Goal: Task Accomplishment & Management: Manage account settings

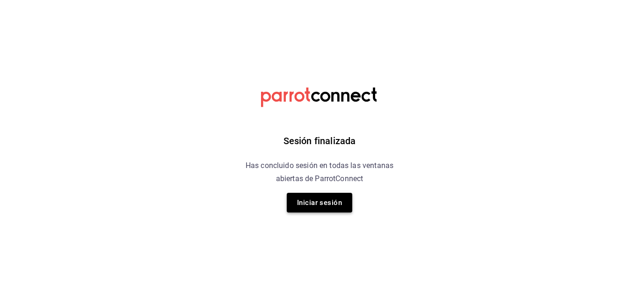
click at [330, 205] on button "Iniciar sesión" at bounding box center [320, 203] width 66 height 20
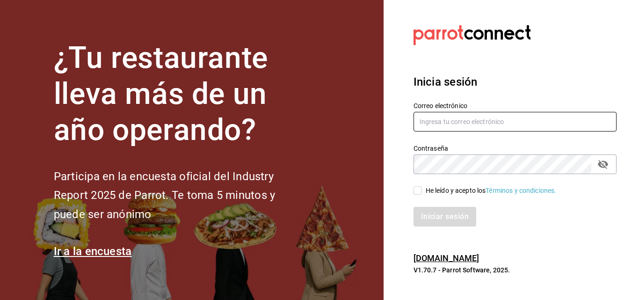
type input "[EMAIL_ADDRESS][DOMAIN_NAME]"
click at [423, 191] on span "He leído y acepto los Términos y condiciones." at bounding box center [489, 191] width 135 height 10
click at [422, 191] on input "He leído y acepto los Términos y condiciones." at bounding box center [418, 190] width 8 height 8
checkbox input "true"
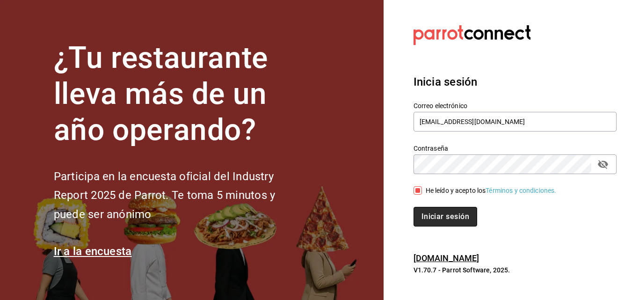
click at [425, 212] on button "Iniciar sesión" at bounding box center [446, 217] width 64 height 20
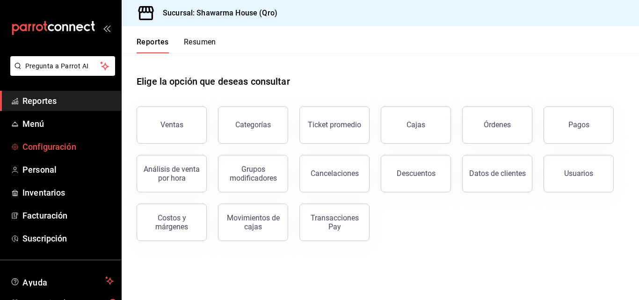
click at [67, 143] on span "Configuración" at bounding box center [67, 146] width 91 height 13
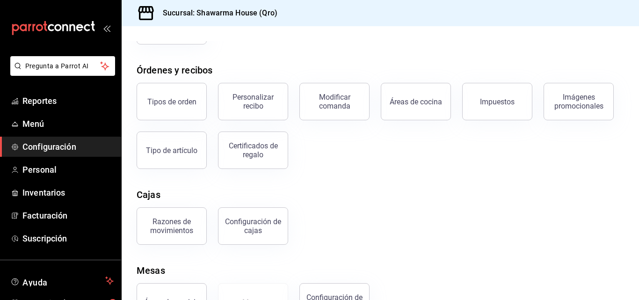
scroll to position [143, 0]
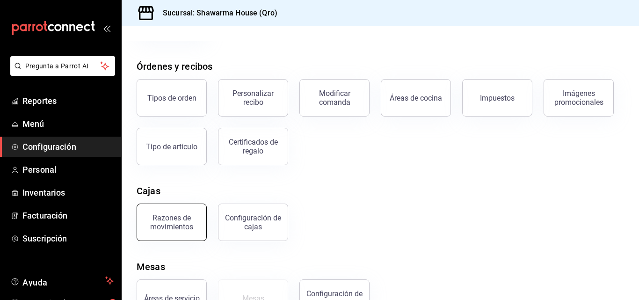
click at [184, 218] on div "Razones de movimientos" at bounding box center [172, 222] width 58 height 18
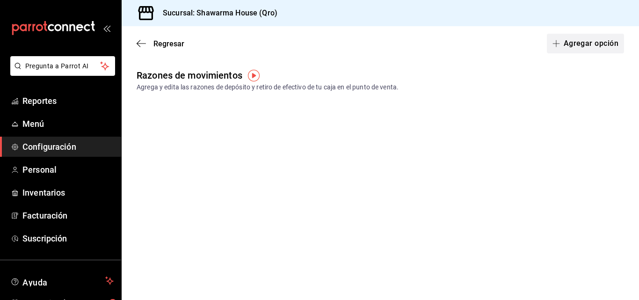
click at [584, 46] on button "Agregar opción" at bounding box center [585, 44] width 77 height 20
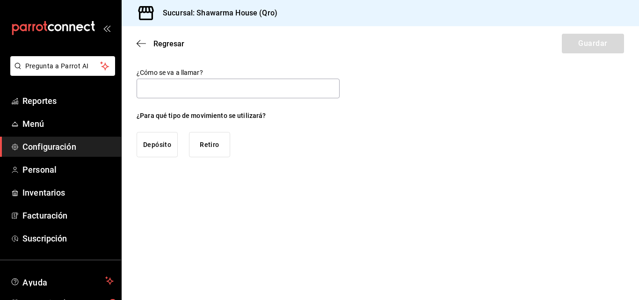
click at [218, 146] on button "Retiro" at bounding box center [209, 144] width 41 height 25
click at [215, 88] on input "text" at bounding box center [238, 89] width 203 height 20
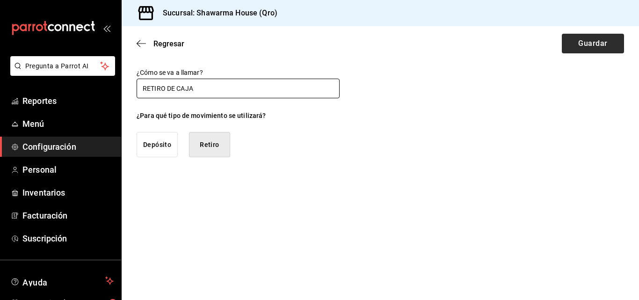
type input "RETIRO DE CAJA"
click at [569, 49] on button "Guardar" at bounding box center [593, 44] width 62 height 20
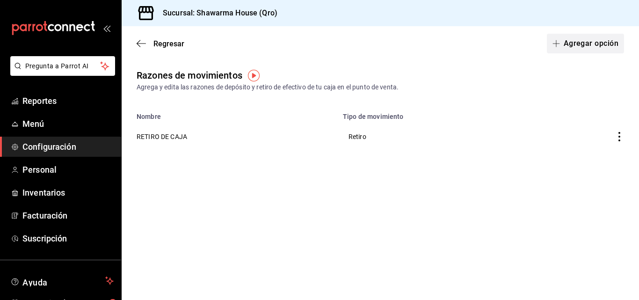
click at [574, 44] on button "Agregar opción" at bounding box center [585, 44] width 77 height 20
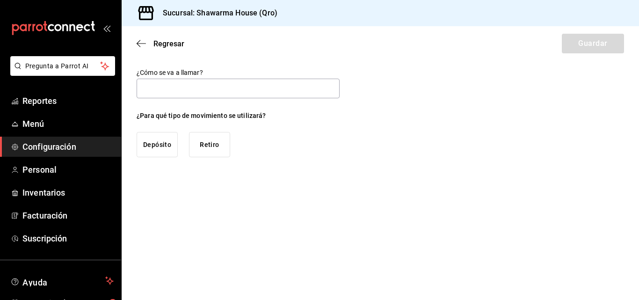
click at [148, 146] on button "Depósito" at bounding box center [157, 144] width 41 height 25
click at [178, 92] on input "text" at bounding box center [238, 89] width 203 height 20
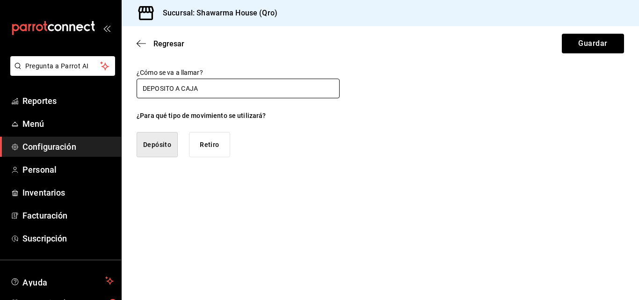
type input "DEPOSITO A CAJA"
click at [160, 144] on button "Depósito" at bounding box center [157, 144] width 41 height 25
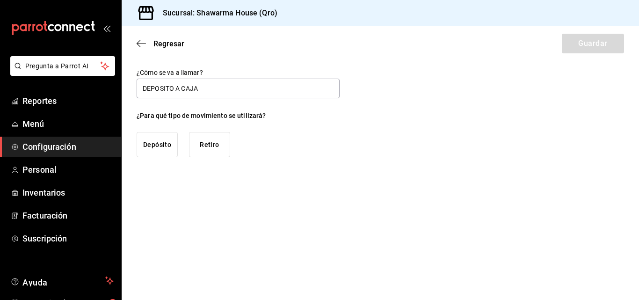
click at [161, 149] on button "Depósito" at bounding box center [157, 144] width 41 height 25
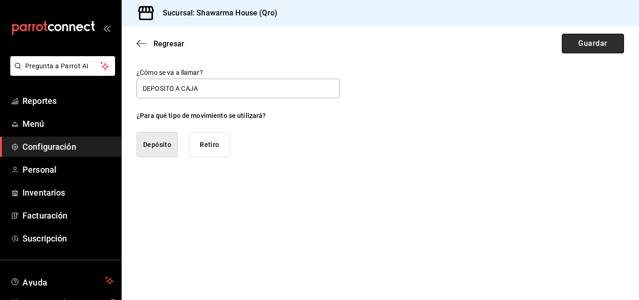
click at [606, 48] on button "Guardar" at bounding box center [593, 44] width 62 height 20
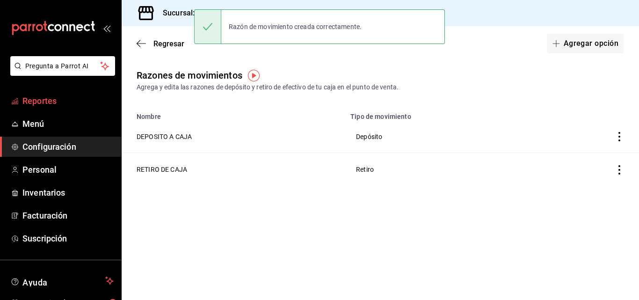
click at [42, 102] on span "Reportes" at bounding box center [67, 101] width 91 height 13
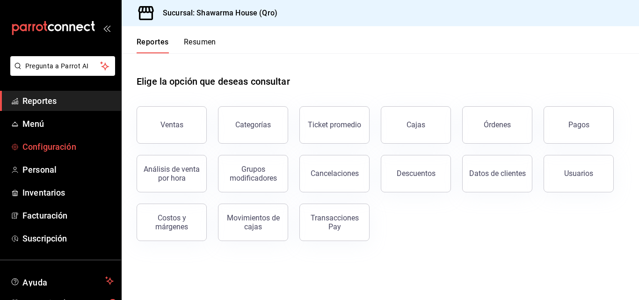
click at [65, 151] on span "Configuración" at bounding box center [67, 146] width 91 height 13
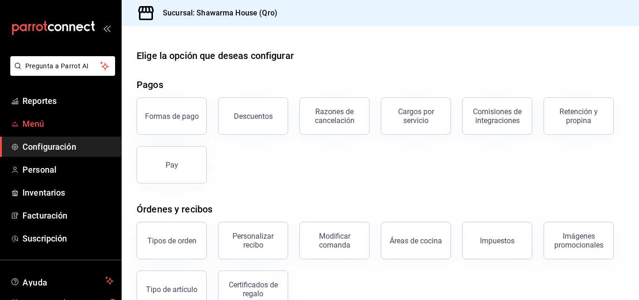
click at [65, 124] on span "Menú" at bounding box center [67, 123] width 91 height 13
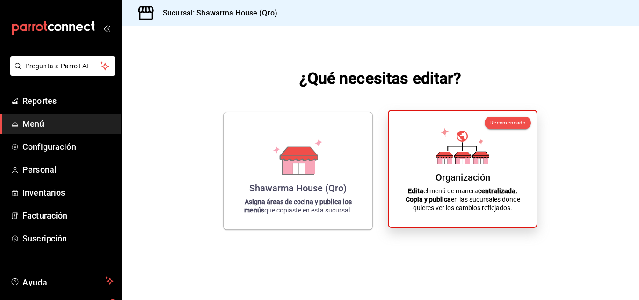
click at [442, 170] on div "Organización Edita el menú de manera centralizada. Copia y publica en las sucur…" at bounding box center [462, 168] width 125 height 101
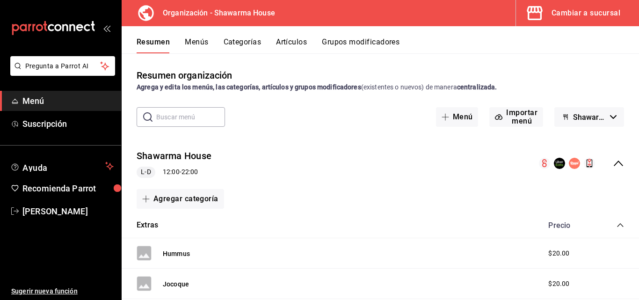
click at [204, 46] on button "Menús" at bounding box center [196, 45] width 23 height 16
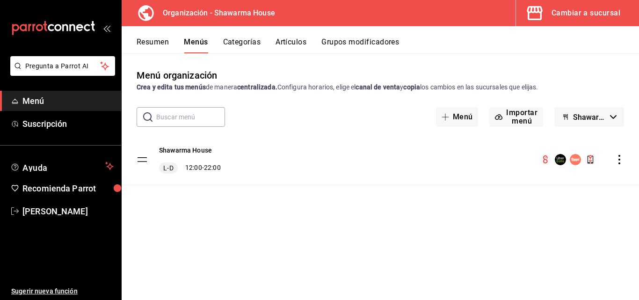
click at [419, 168] on div "Shawarma House [PERSON_NAME] 12:00 - 22:00" at bounding box center [381, 159] width 518 height 51
click at [194, 147] on button "Shawarma House" at bounding box center [185, 150] width 53 height 9
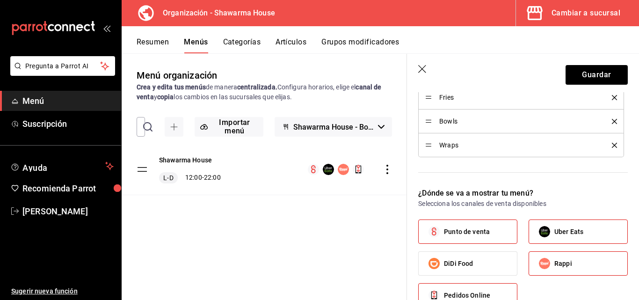
scroll to position [392, 0]
click at [155, 40] on button "Resumen" at bounding box center [153, 45] width 32 height 16
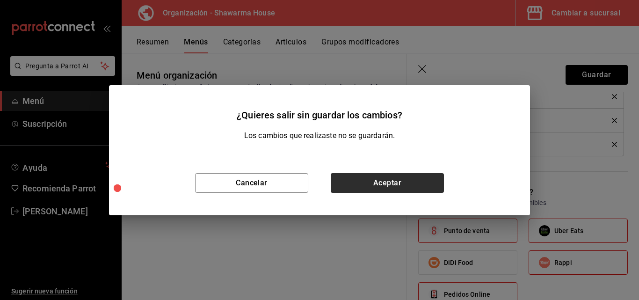
drag, startPoint x: 340, startPoint y: 197, endPoint x: 348, endPoint y: 188, distance: 12.6
click at [348, 188] on div "Cancelar Aceptar" at bounding box center [319, 183] width 421 height 65
click at [348, 188] on button "Aceptar" at bounding box center [387, 183] width 113 height 20
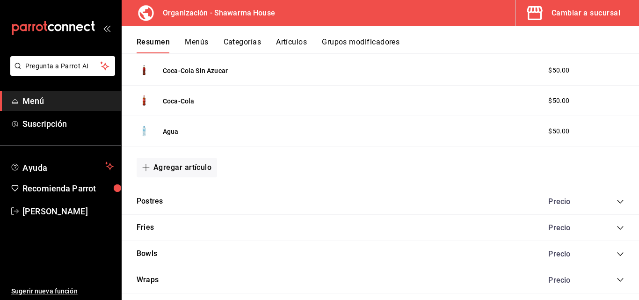
scroll to position [454, 0]
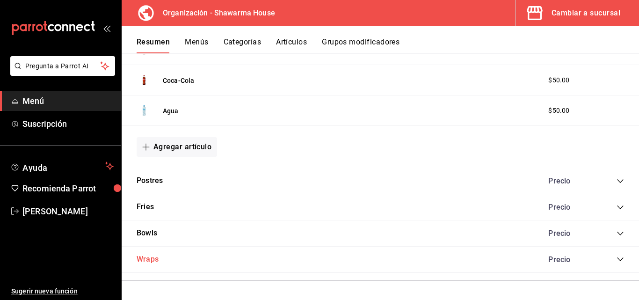
click at [148, 258] on button "Wraps" at bounding box center [148, 259] width 22 height 11
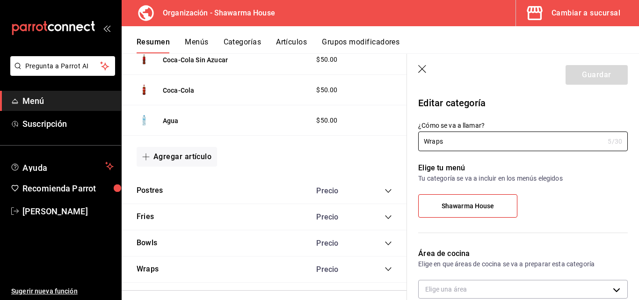
type input "e4dc6808-ccd4-44c8-a5b7-ce7e7448fcb4"
radio input "false"
radio input "true"
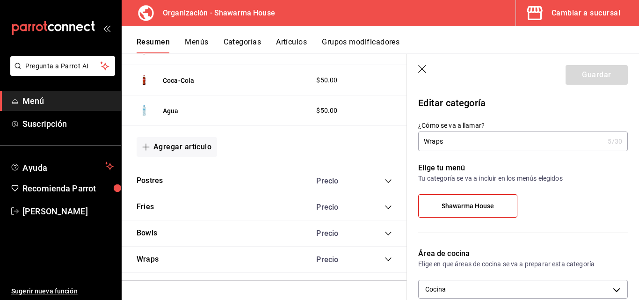
click at [345, 44] on button "Grupos modificadores" at bounding box center [361, 45] width 78 height 16
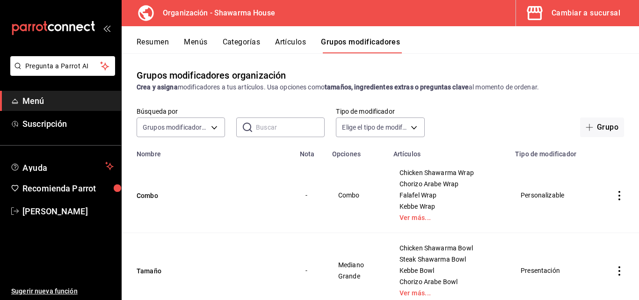
click at [156, 43] on button "Resumen" at bounding box center [153, 45] width 32 height 16
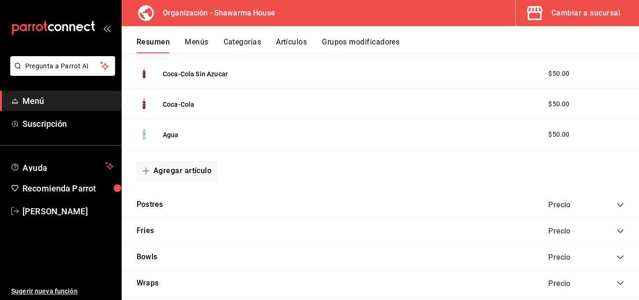
scroll to position [454, 0]
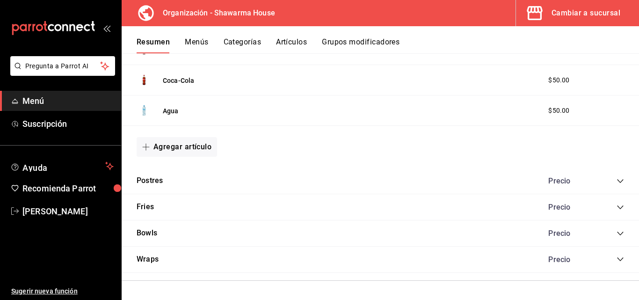
click at [617, 262] on icon "collapse-category-row" at bounding box center [620, 258] width 7 height 7
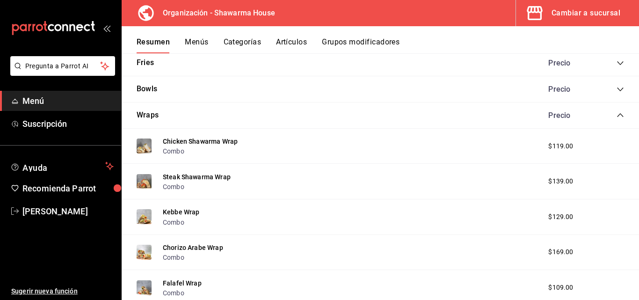
scroll to position [0, 0]
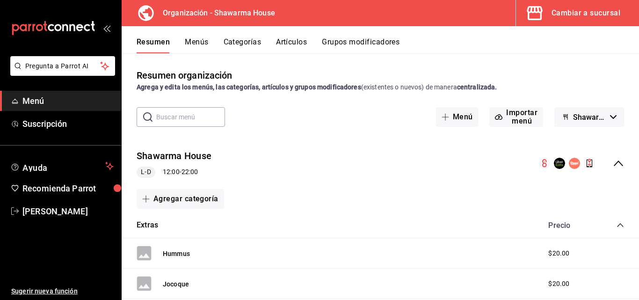
click at [613, 160] on icon "collapse-menu-row" at bounding box center [618, 163] width 11 height 11
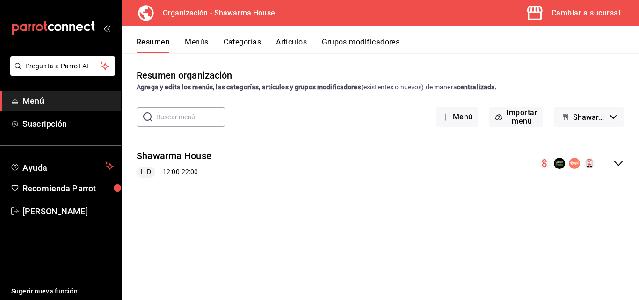
click at [199, 38] on button "Menús" at bounding box center [196, 45] width 23 height 16
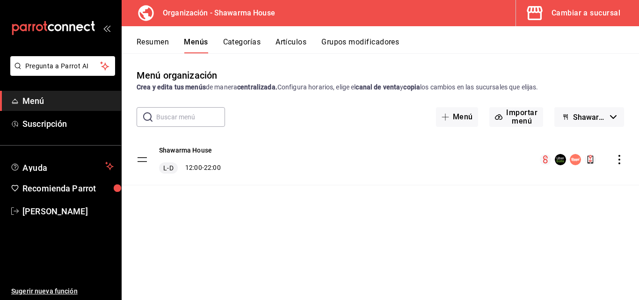
click at [620, 161] on icon "actions" at bounding box center [619, 159] width 9 height 9
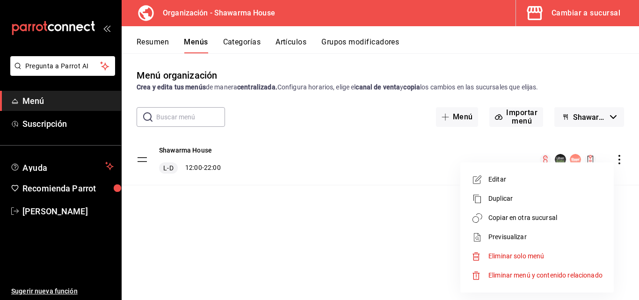
click at [512, 221] on span "Copiar en otra sucursal" at bounding box center [546, 218] width 114 height 10
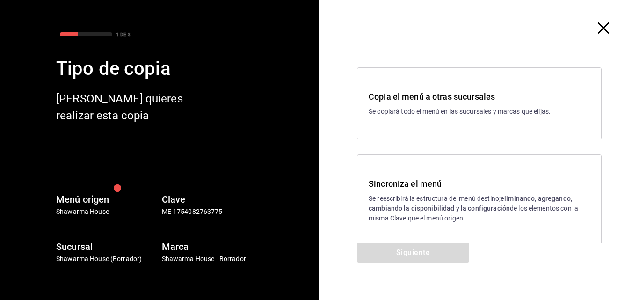
click at [414, 188] on h3 "Sincroniza el menú" at bounding box center [479, 183] width 221 height 13
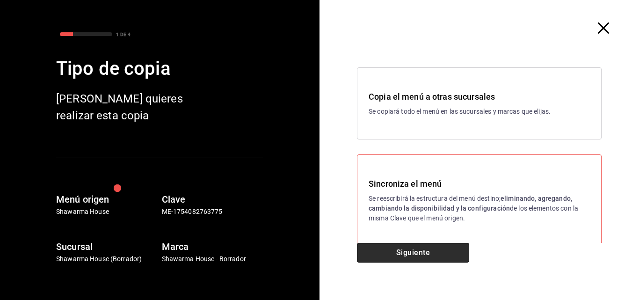
click at [392, 255] on button "Siguiente" at bounding box center [413, 253] width 112 height 20
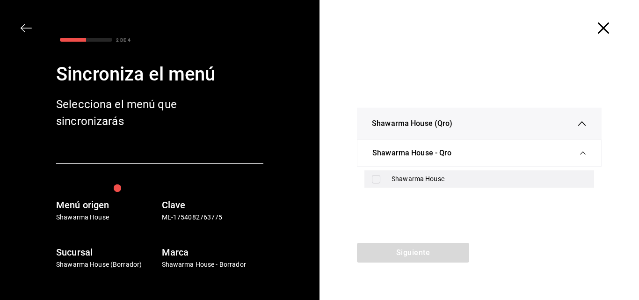
click at [374, 176] on input "checkbox" at bounding box center [376, 179] width 8 height 8
checkbox input "true"
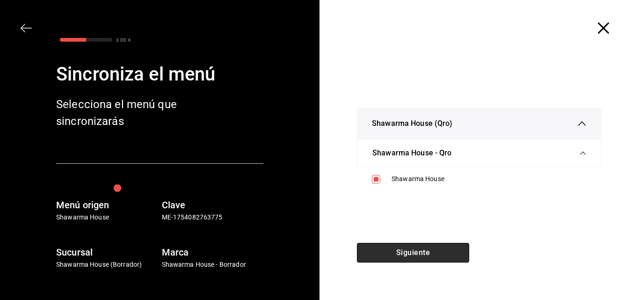
click at [390, 251] on button "Siguiente" at bounding box center [413, 253] width 112 height 20
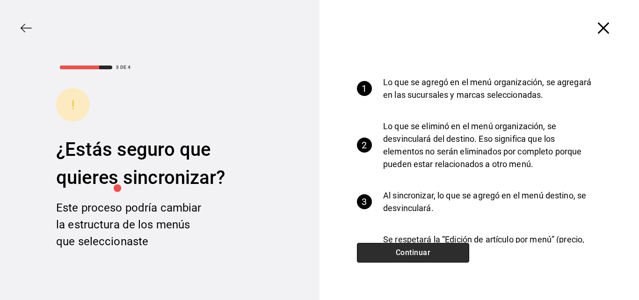
click at [416, 251] on button "Continuar" at bounding box center [413, 253] width 112 height 20
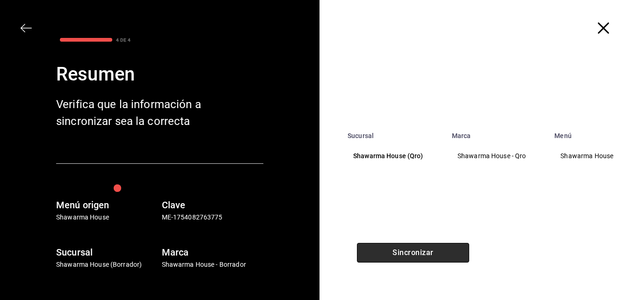
click at [416, 251] on button "Sincronizar" at bounding box center [413, 253] width 112 height 20
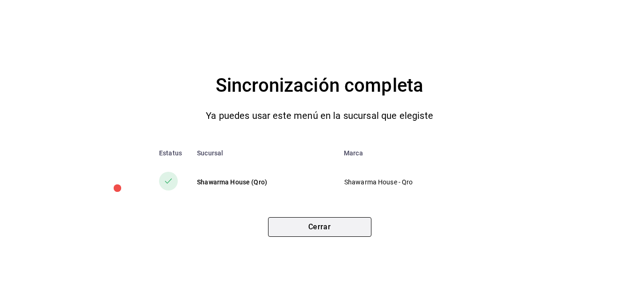
click at [328, 235] on button "Cerrar" at bounding box center [319, 227] width 103 height 20
